Goal: Task Accomplishment & Management: Complete application form

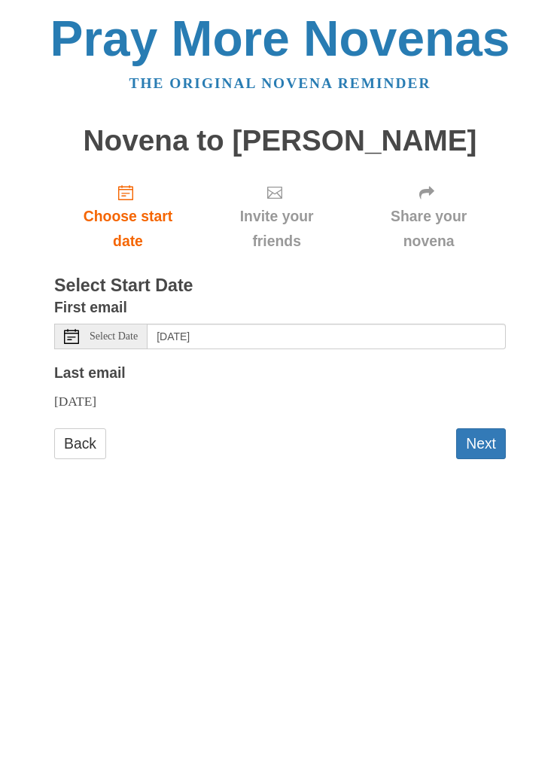
click at [111, 331] on span "Select Date" at bounding box center [114, 336] width 48 height 11
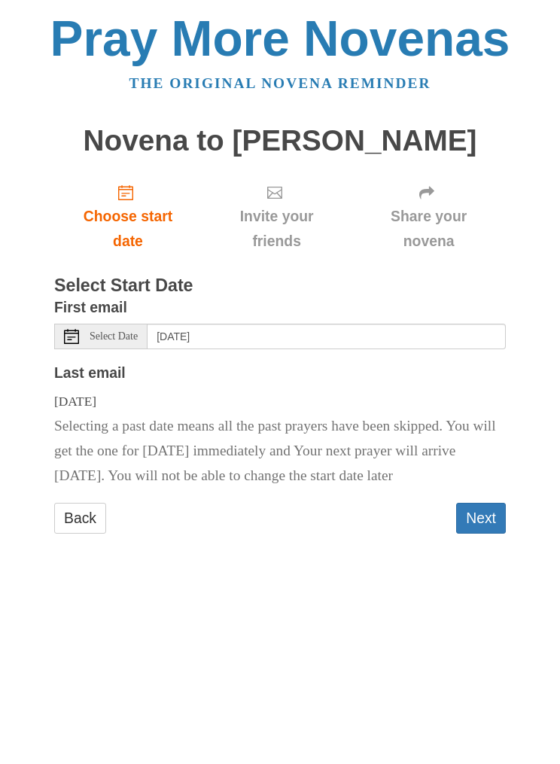
click at [122, 331] on span "Select Date" at bounding box center [114, 336] width 48 height 11
click at [123, 331] on span "Select Date" at bounding box center [114, 336] width 48 height 11
click at [458, 577] on html "Pray More Novenas The original novena reminder Novena to Padre Pio Choose start…" at bounding box center [280, 288] width 560 height 577
click at [115, 333] on span "Select Date" at bounding box center [114, 336] width 48 height 11
click at [126, 331] on span "Select Date" at bounding box center [114, 336] width 48 height 11
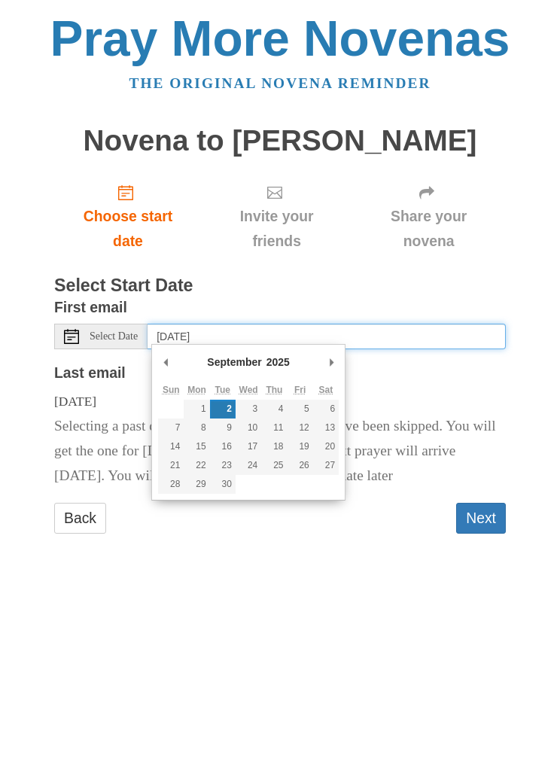
type input "Wednesday, September 3rd"
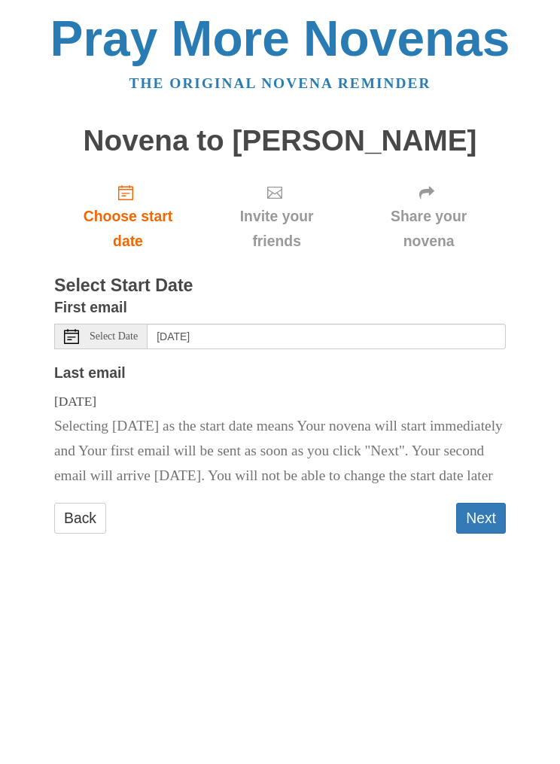
click at [482, 528] on button "Next" at bounding box center [481, 518] width 50 height 31
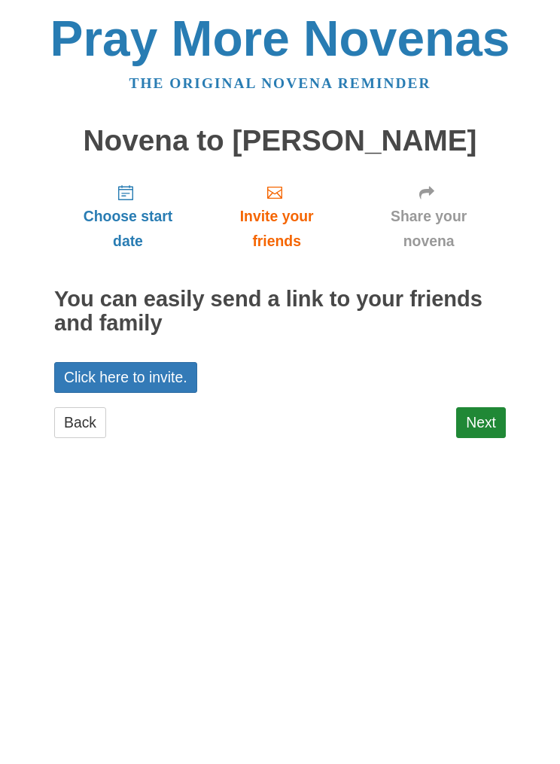
click at [478, 421] on link "Next" at bounding box center [481, 422] width 50 height 31
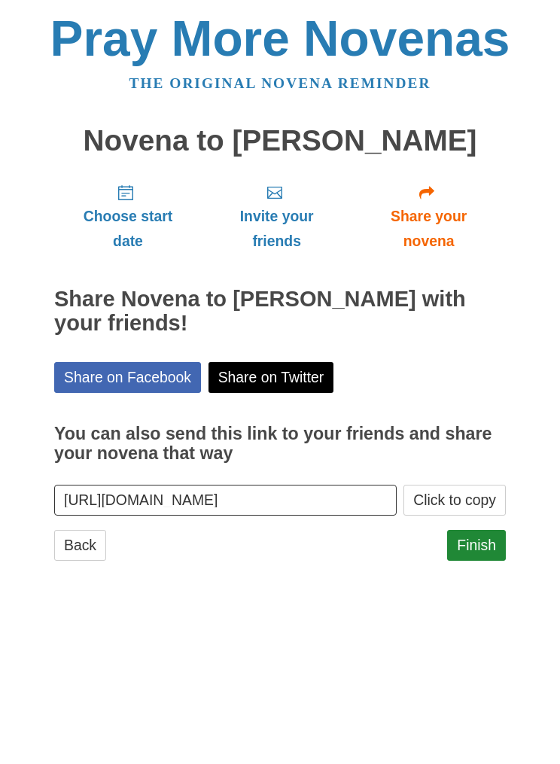
click at [472, 541] on link "Finish" at bounding box center [476, 545] width 59 height 31
